Goal: Find contact information: Find contact information

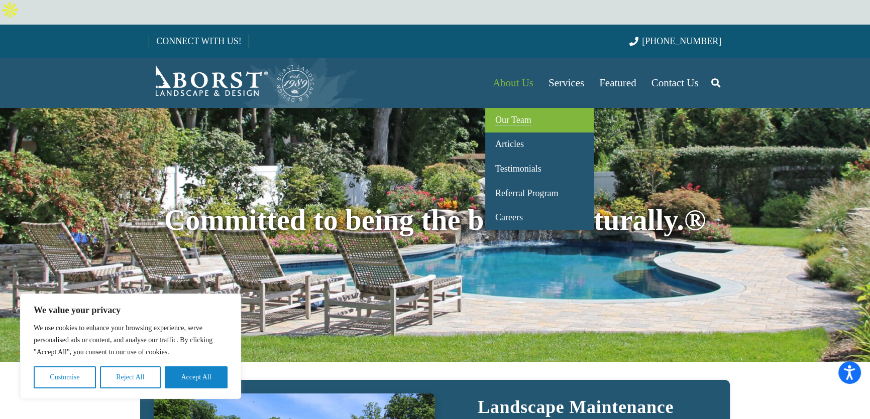
click at [528, 115] on span "Our Team" at bounding box center [513, 120] width 36 height 10
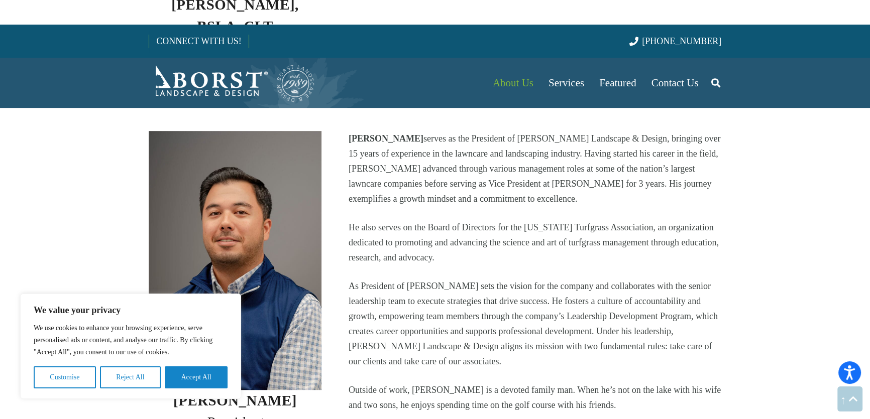
scroll to position [730, 0]
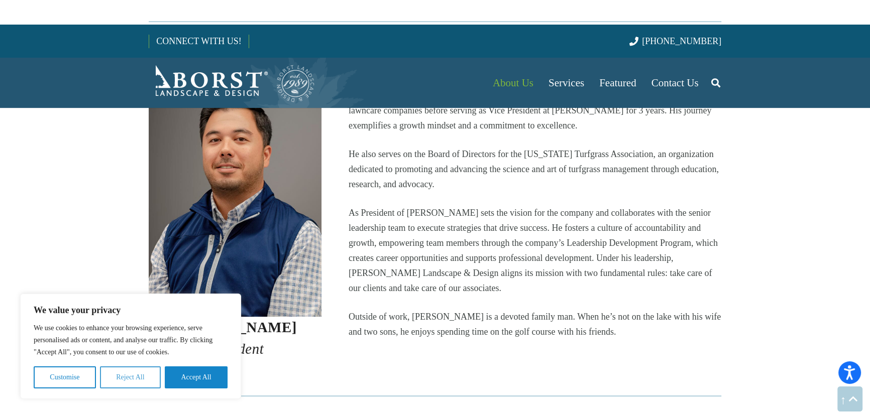
click at [122, 377] on button "Reject All" at bounding box center [130, 378] width 61 height 22
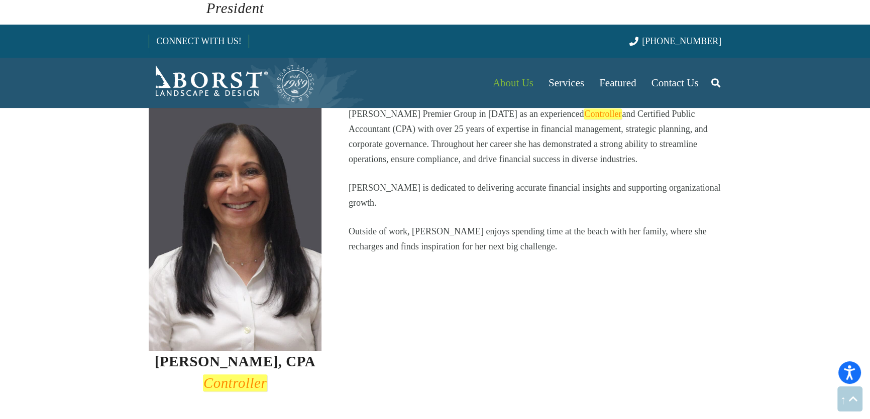
scroll to position [1049, 0]
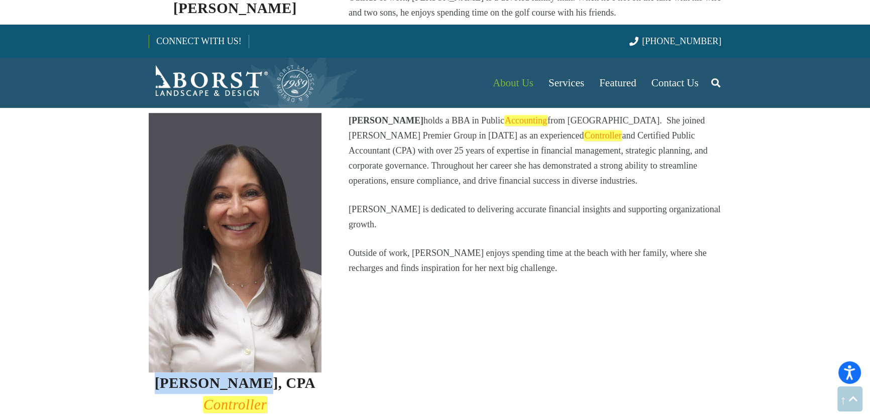
drag, startPoint x: 175, startPoint y: 331, endPoint x: 256, endPoint y: 331, distance: 80.3
click at [256, 373] on h3 "[PERSON_NAME], CPA Controller" at bounding box center [235, 394] width 173 height 43
copy strong "[PERSON_NAME]"
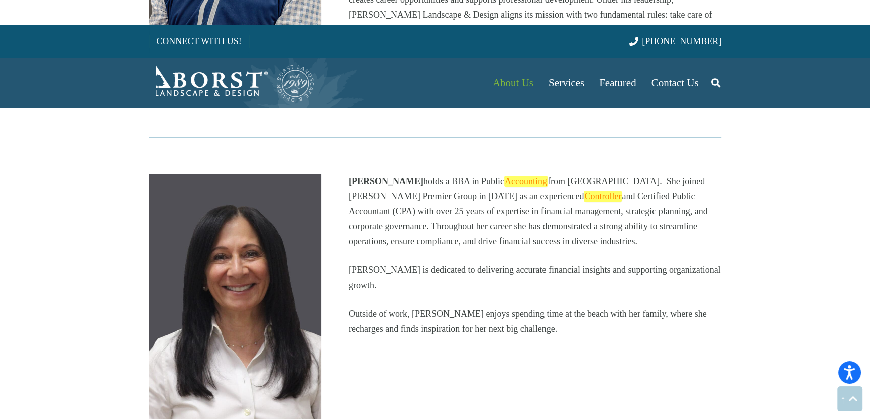
scroll to position [913, 0]
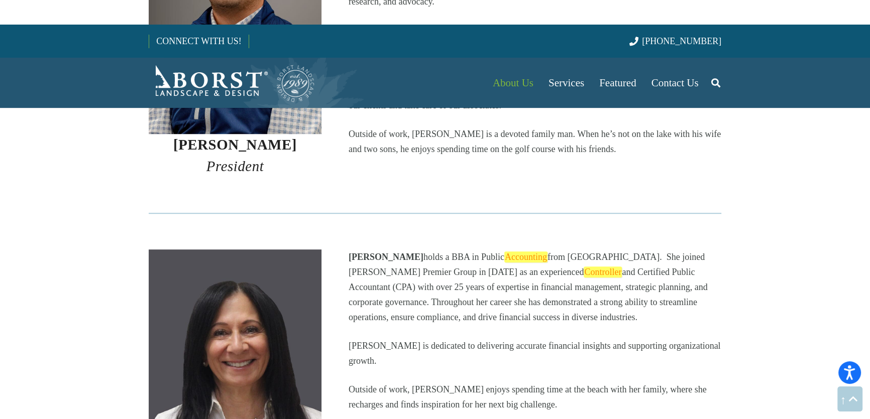
click at [226, 63] on img "Borst-Logo" at bounding box center [232, 83] width 167 height 40
drag, startPoint x: 348, startPoint y: 211, endPoint x: 396, endPoint y: 209, distance: 47.3
click at [396, 252] on strong "[PERSON_NAME]" at bounding box center [385, 257] width 75 height 10
copy strong "[PERSON_NAME]"
drag, startPoint x: 734, startPoint y: 14, endPoint x: 662, endPoint y: 14, distance: 71.3
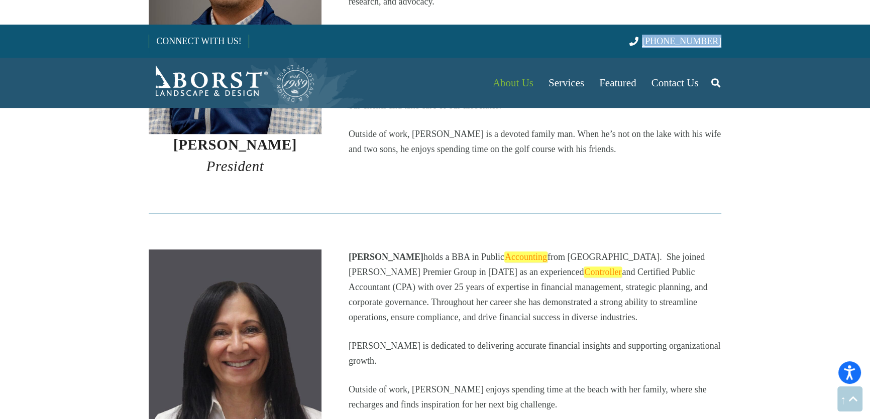
click at [662, 25] on div "CONNECT WITH US! [PHONE_NUMBER]" at bounding box center [435, 41] width 870 height 33
copy span "[PHONE_NUMBER]"
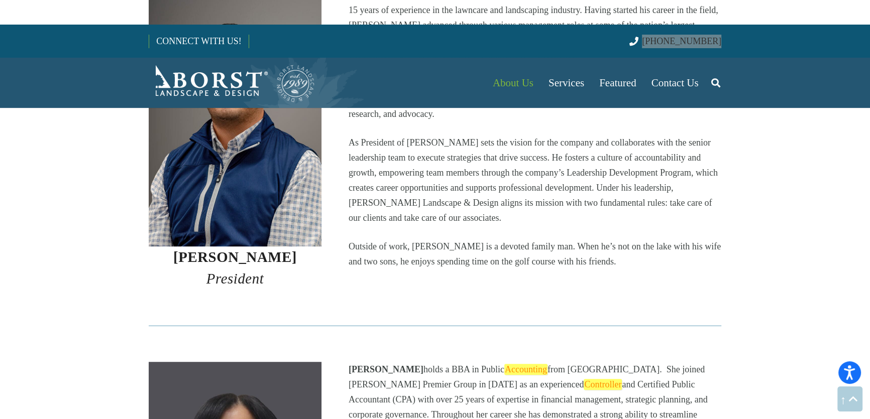
scroll to position [776, 0]
